Goal: Transaction & Acquisition: Purchase product/service

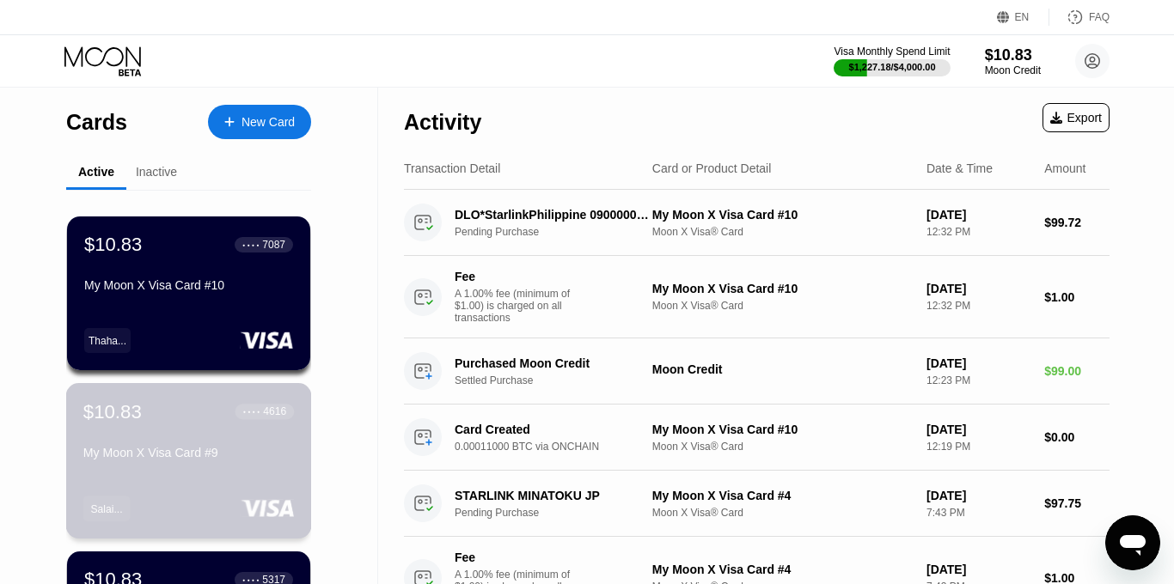
click at [222, 496] on div "Salai..." at bounding box center [188, 508] width 211 height 25
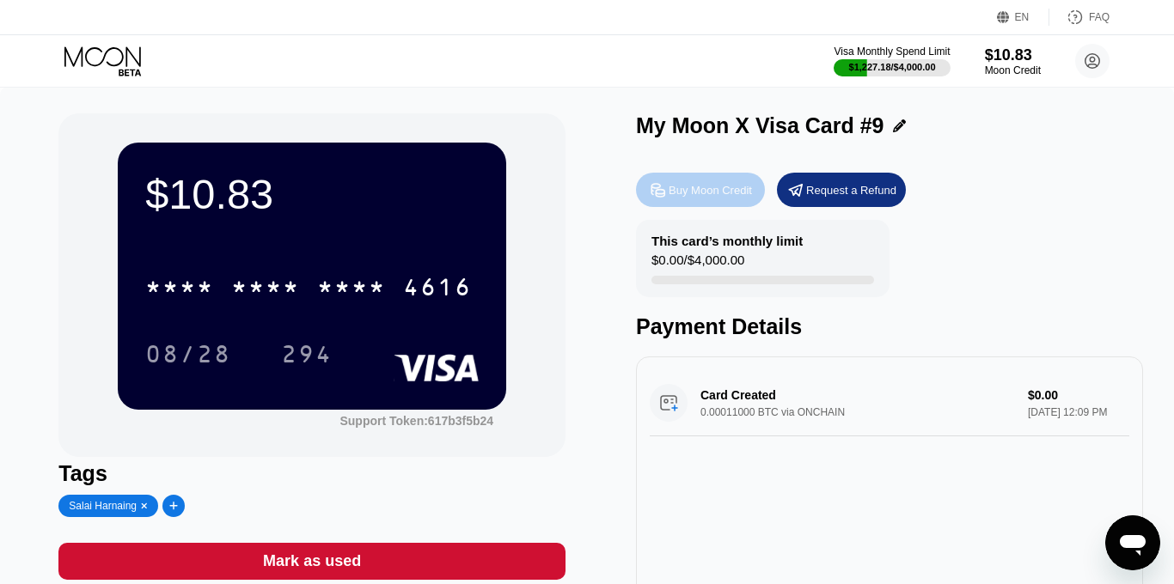
click at [712, 192] on div "Buy Moon Credit" at bounding box center [710, 190] width 83 height 15
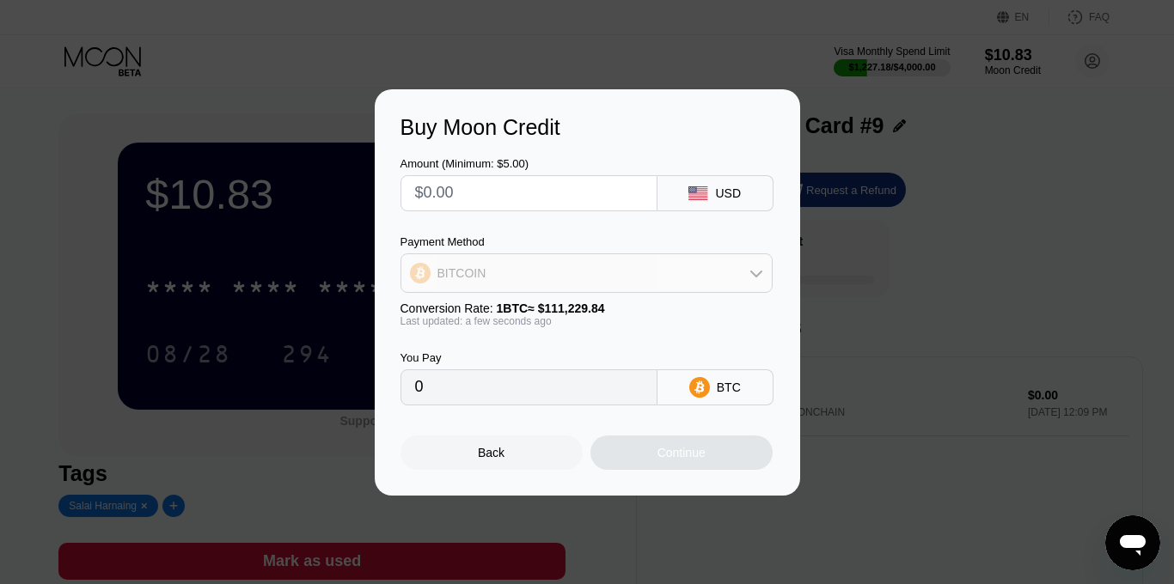
click at [760, 272] on icon at bounding box center [756, 273] width 12 height 7
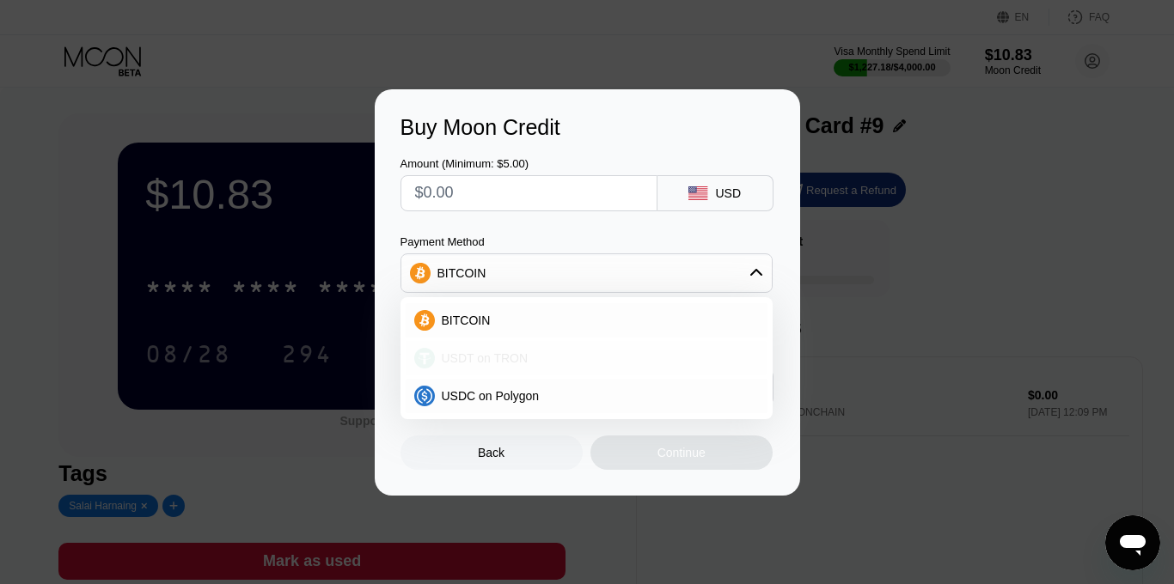
click at [660, 343] on div "USDT on TRON" at bounding box center [587, 358] width 362 height 34
type input "0.00"
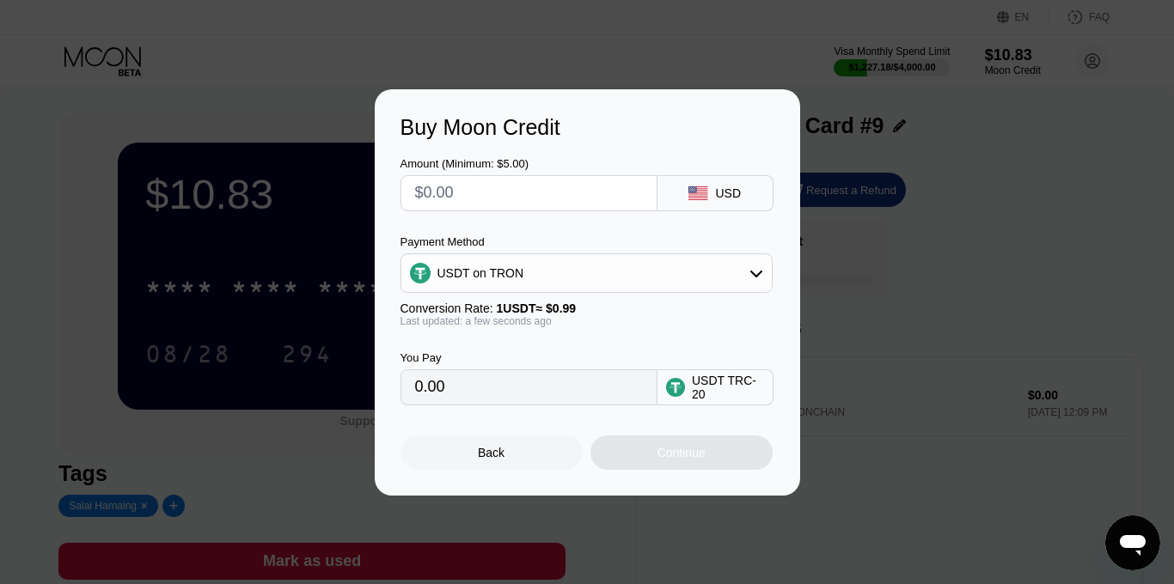
click at [551, 193] on input "text" at bounding box center [529, 193] width 228 height 34
type input "$9"
type input "9.09"
type input "$92"
type input "92.93"
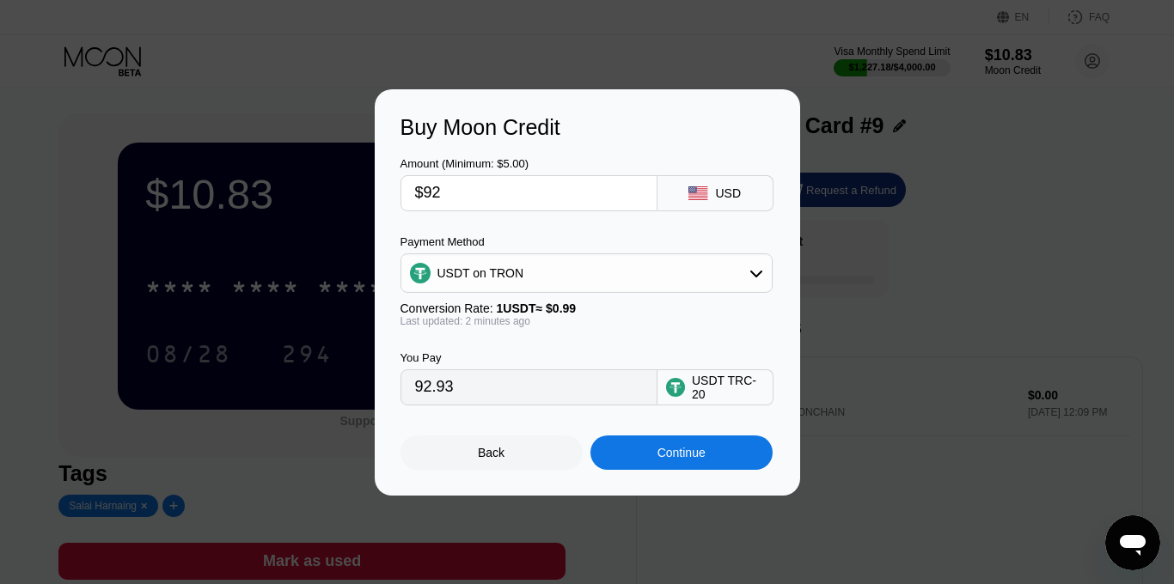
type input "$92"
click at [492, 453] on div "Back" at bounding box center [491, 453] width 27 height 14
